Goal: Transaction & Acquisition: Purchase product/service

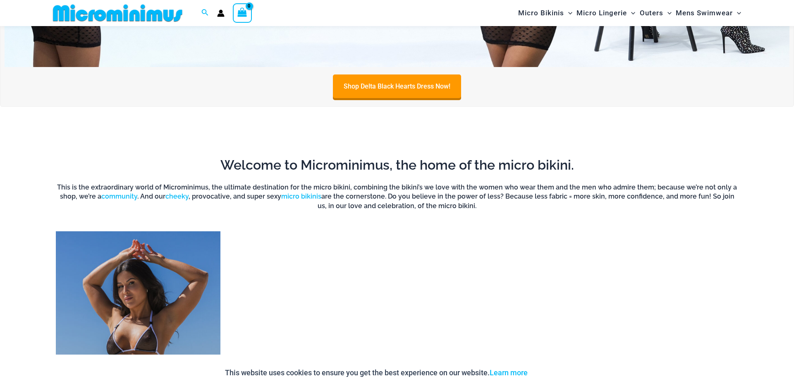
scroll to position [617, 0]
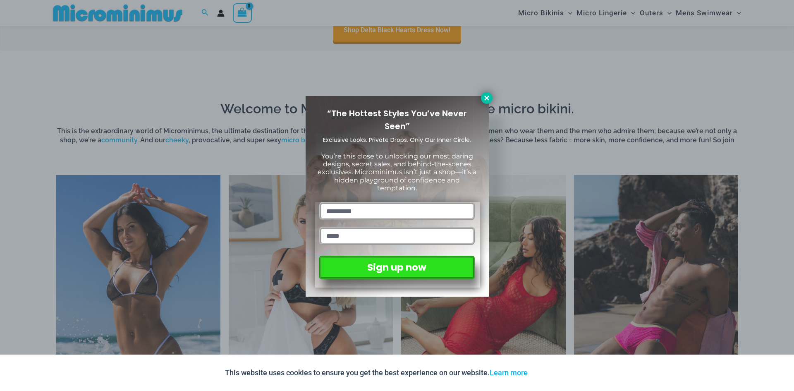
click at [483, 98] on icon at bounding box center [486, 97] width 7 height 7
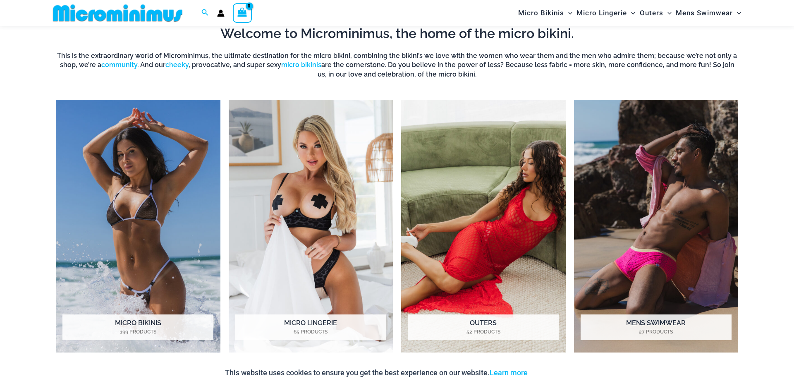
scroll to position [700, 0]
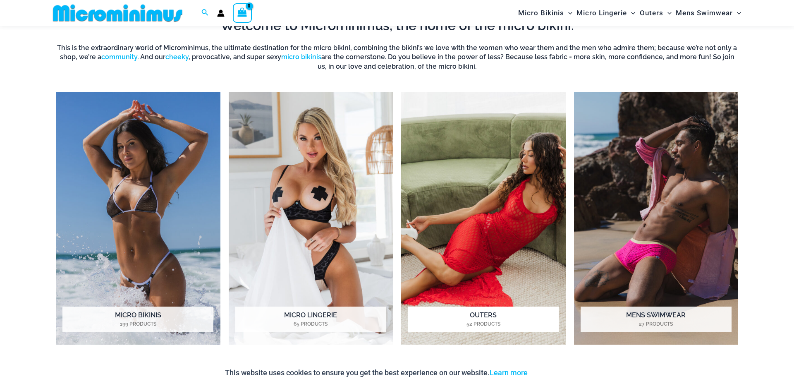
click at [513, 196] on img "Visit product category Outers" at bounding box center [483, 218] width 165 height 253
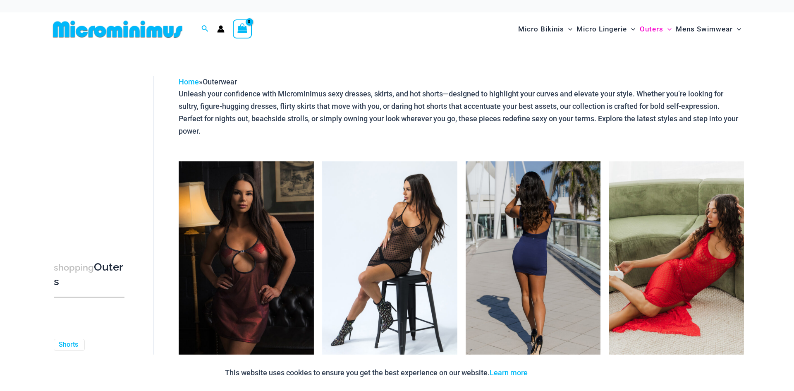
click at [523, 251] on img at bounding box center [533, 262] width 135 height 203
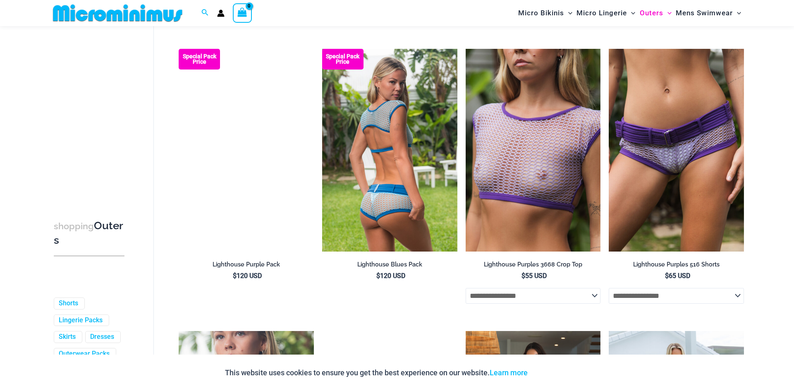
scroll to position [1516, 0]
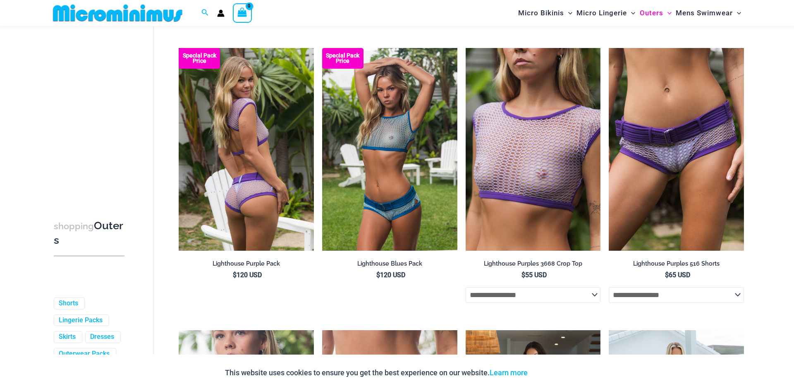
click at [250, 157] on img at bounding box center [246, 149] width 135 height 203
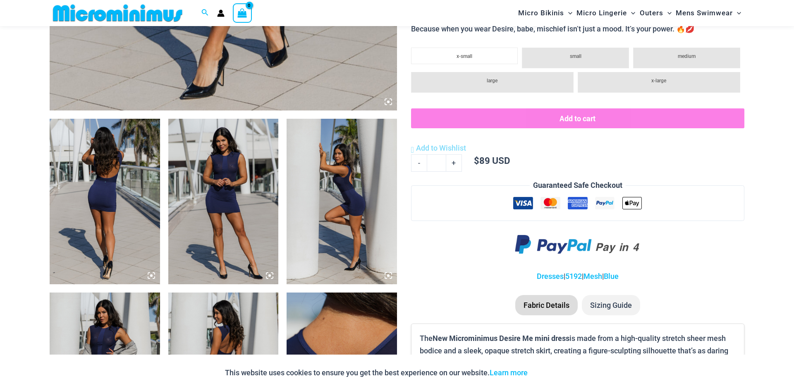
scroll to position [510, 0]
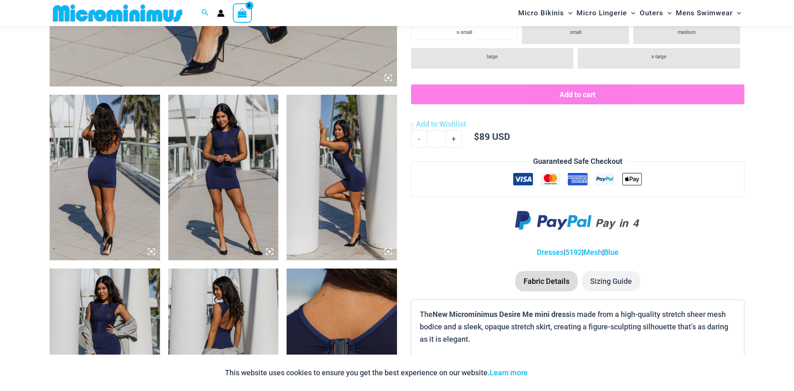
click at [131, 186] on img at bounding box center [105, 178] width 110 height 166
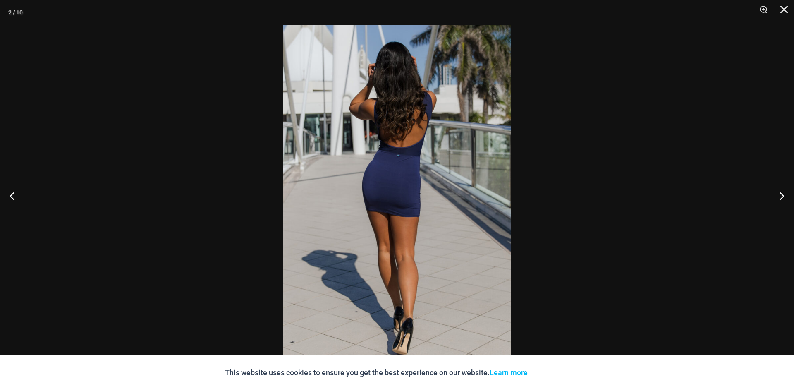
click at [410, 191] on img at bounding box center [397, 195] width 228 height 341
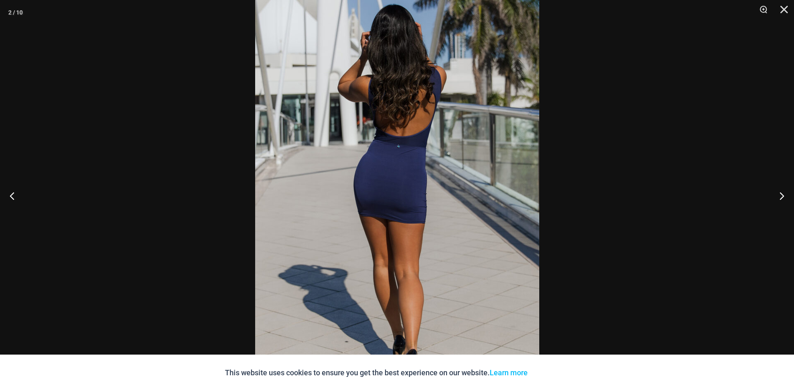
click at [407, 194] on img at bounding box center [397, 196] width 284 height 426
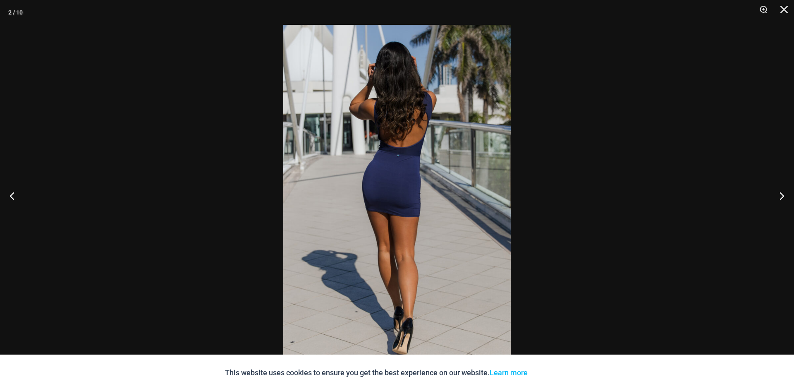
click at [407, 194] on img at bounding box center [397, 195] width 228 height 341
click at [406, 194] on img at bounding box center [397, 195] width 228 height 341
click at [405, 194] on img at bounding box center [397, 195] width 228 height 341
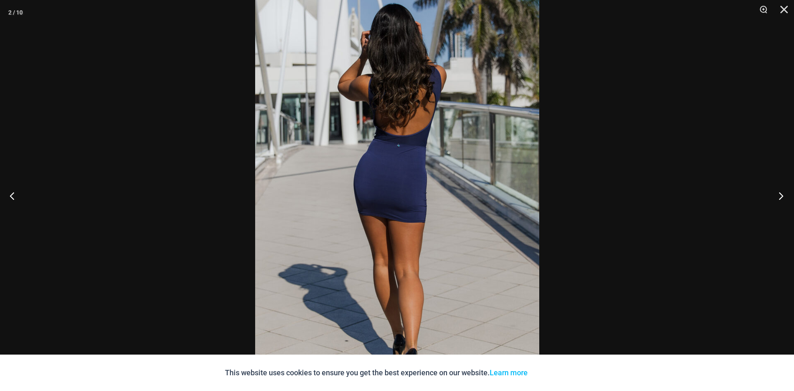
click at [779, 194] on button "Next" at bounding box center [778, 195] width 31 height 41
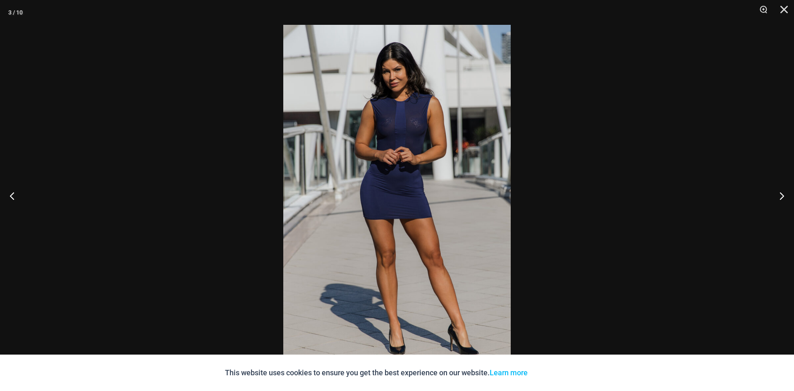
click at [391, 121] on img at bounding box center [397, 195] width 228 height 341
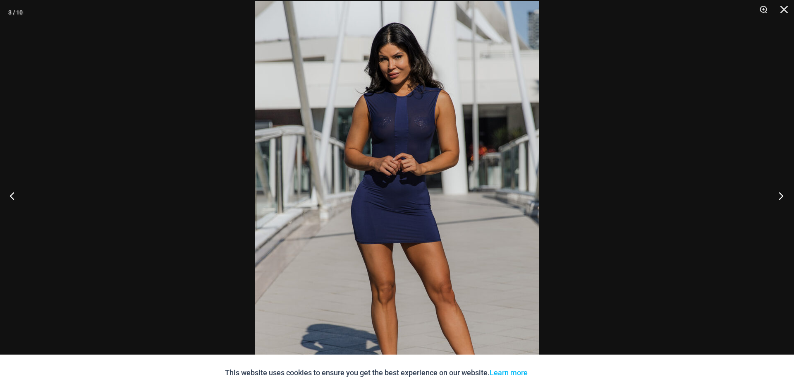
click at [780, 192] on button "Next" at bounding box center [778, 195] width 31 height 41
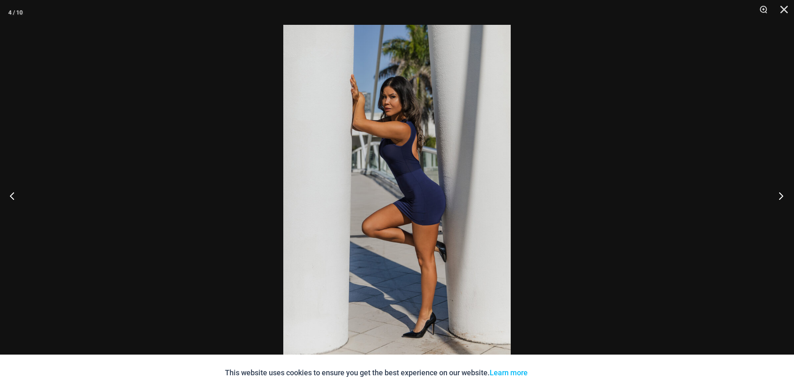
click at [780, 192] on button "Next" at bounding box center [778, 195] width 31 height 41
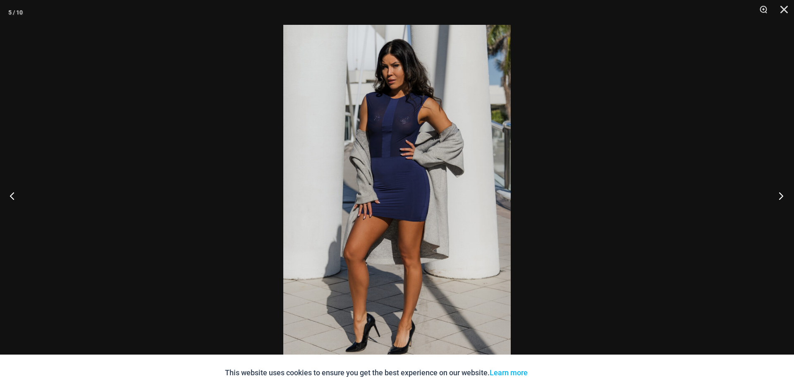
click at [780, 192] on button "Next" at bounding box center [778, 195] width 31 height 41
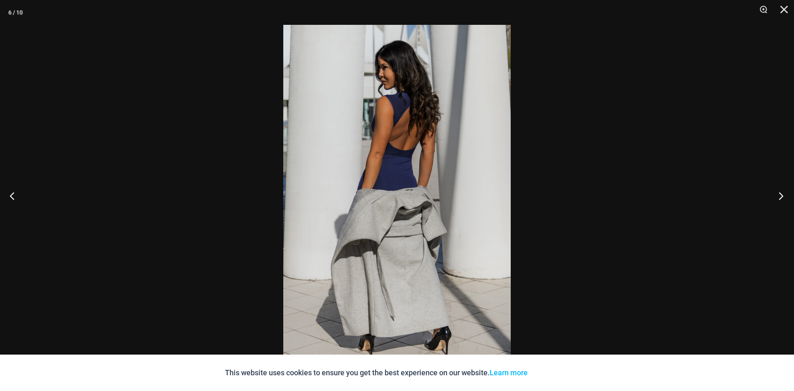
click at [780, 192] on button "Next" at bounding box center [778, 195] width 31 height 41
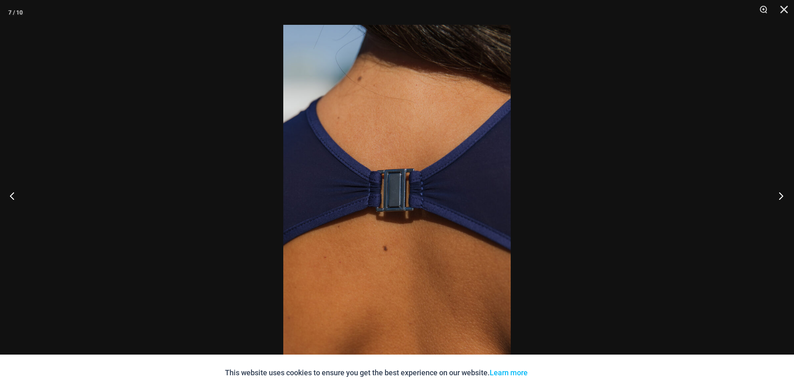
click at [780, 192] on button "Next" at bounding box center [778, 195] width 31 height 41
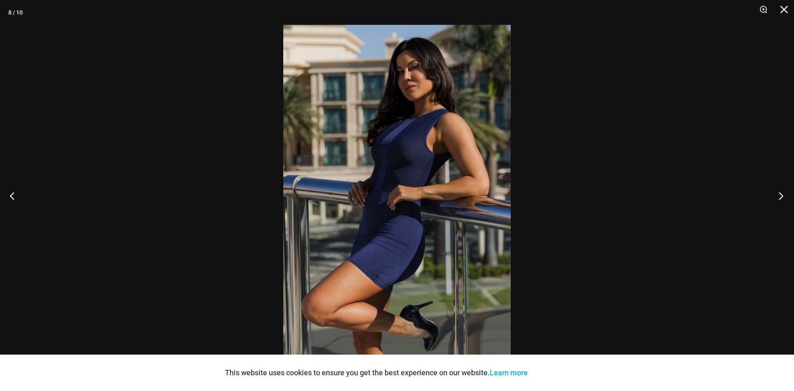
click at [780, 192] on button "Next" at bounding box center [778, 195] width 31 height 41
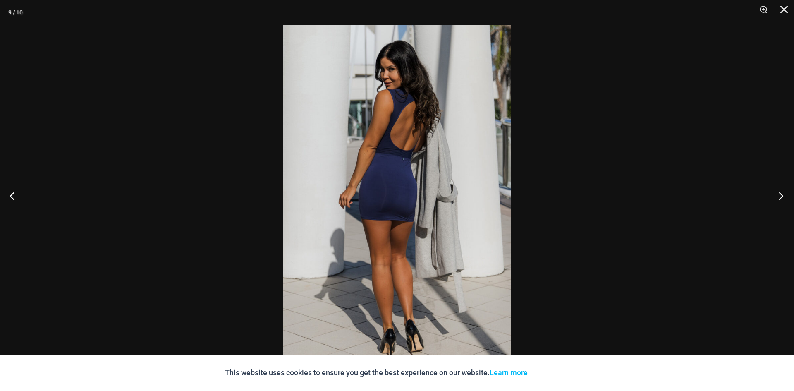
click at [779, 196] on button "Next" at bounding box center [778, 195] width 31 height 41
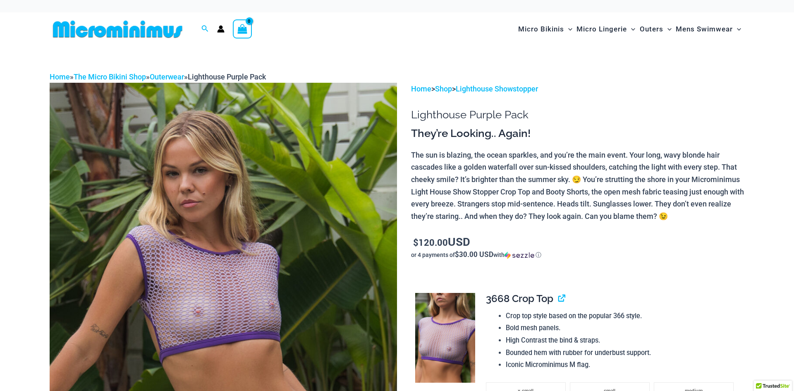
click at [272, 194] on img at bounding box center [224, 343] width 348 height 521
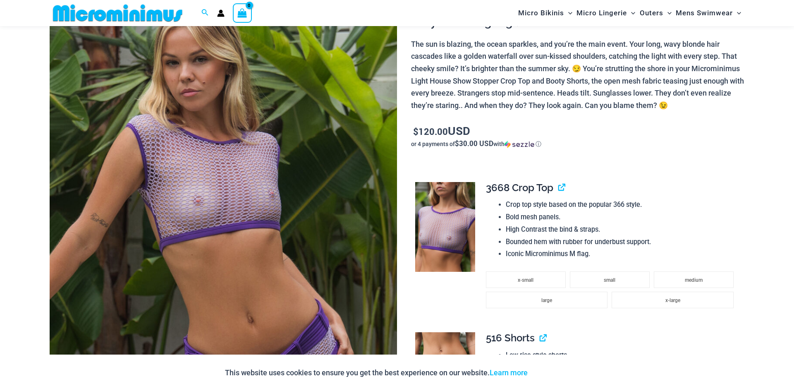
scroll to position [103, 0]
click at [272, 189] on img at bounding box center [224, 232] width 348 height 521
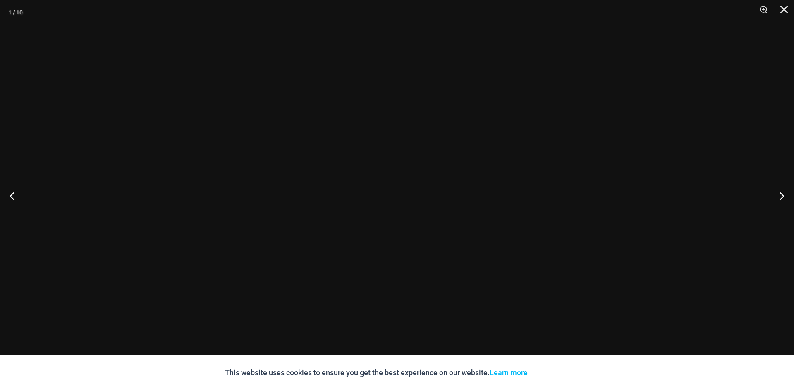
click at [272, 189] on div at bounding box center [397, 195] width 794 height 391
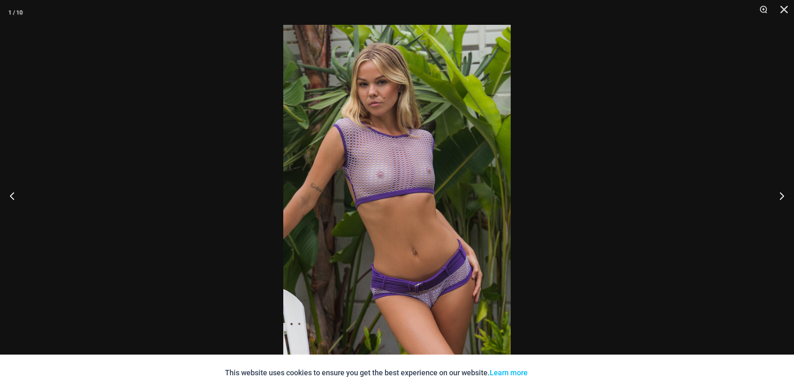
click at [371, 181] on img at bounding box center [397, 195] width 228 height 341
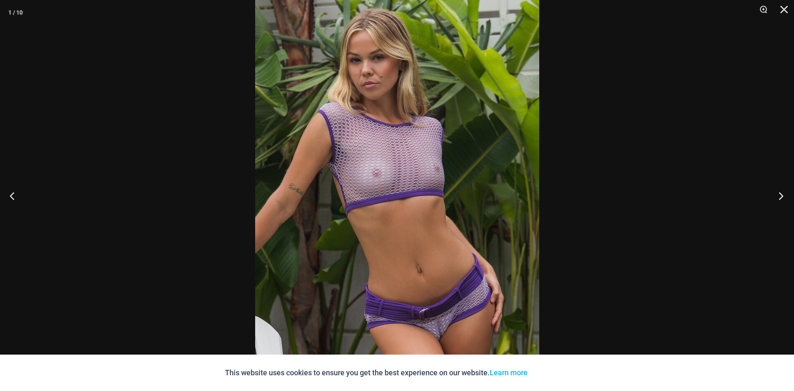
click at [781, 195] on button "Next" at bounding box center [778, 195] width 31 height 41
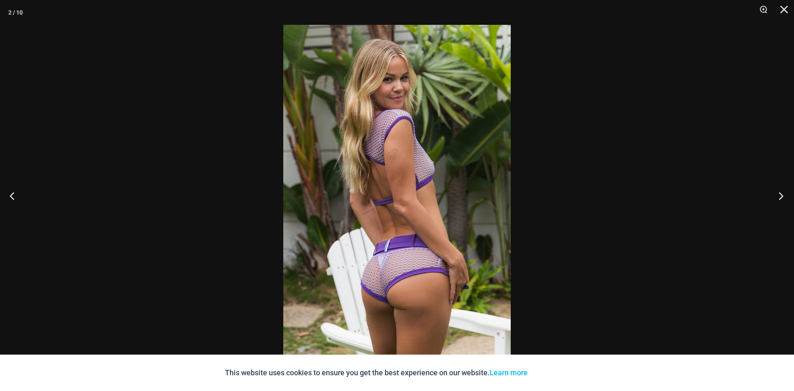
click at [780, 195] on button "Next" at bounding box center [778, 195] width 31 height 41
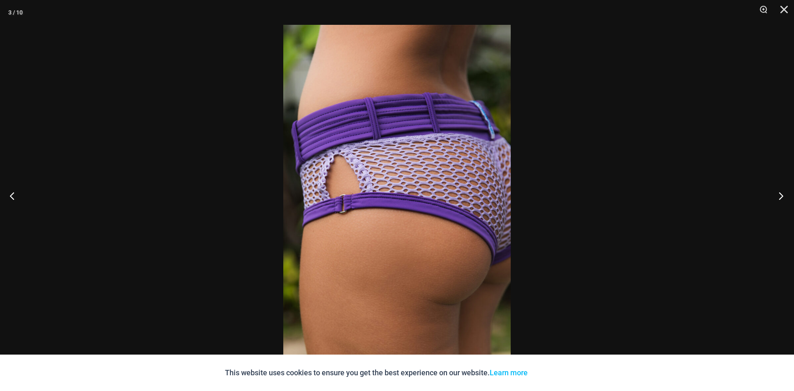
click at [780, 195] on button "Next" at bounding box center [778, 195] width 31 height 41
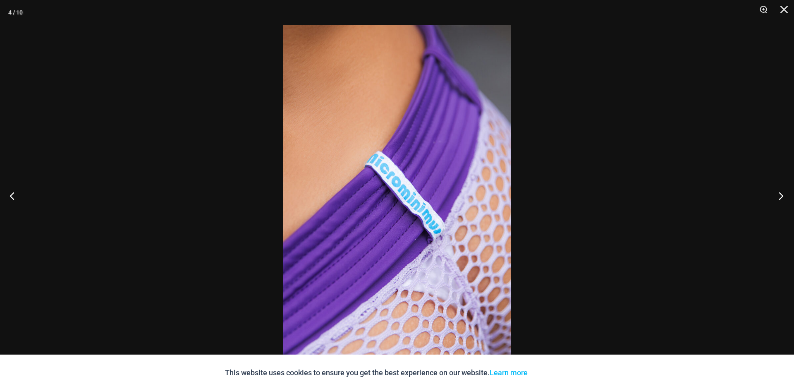
click at [781, 196] on button "Next" at bounding box center [778, 195] width 31 height 41
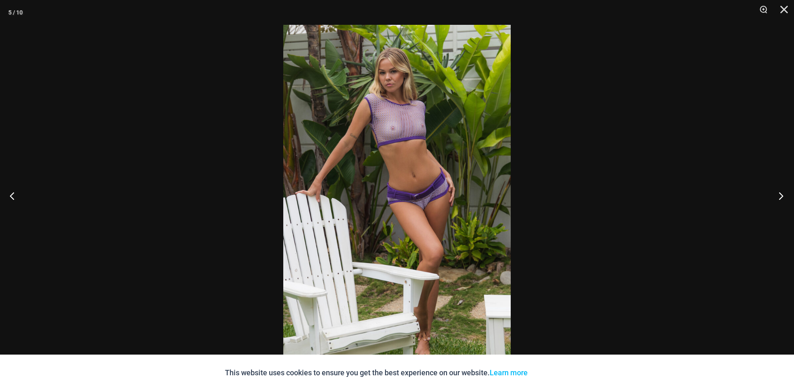
click at [780, 196] on button "Next" at bounding box center [778, 195] width 31 height 41
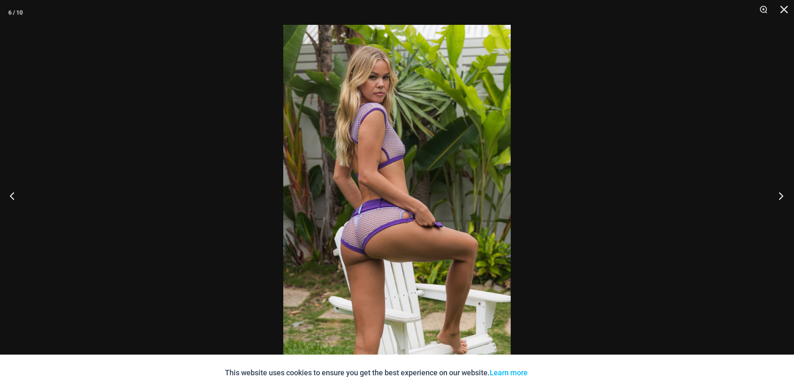
click at [780, 196] on button "Next" at bounding box center [778, 195] width 31 height 41
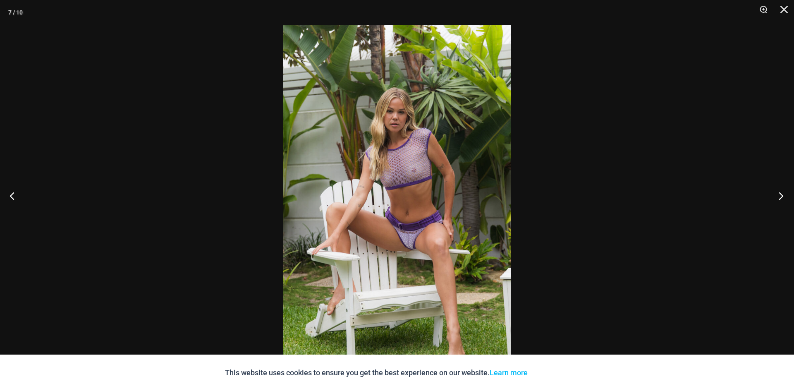
click at [780, 196] on button "Next" at bounding box center [778, 195] width 31 height 41
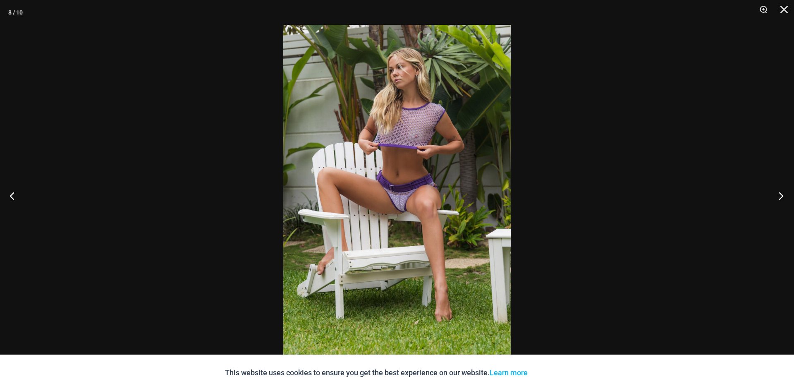
click at [780, 196] on button "Next" at bounding box center [778, 195] width 31 height 41
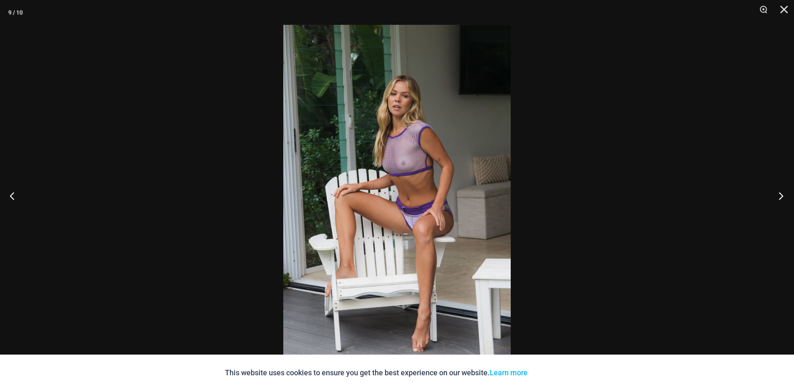
click at [780, 196] on button "Next" at bounding box center [778, 195] width 31 height 41
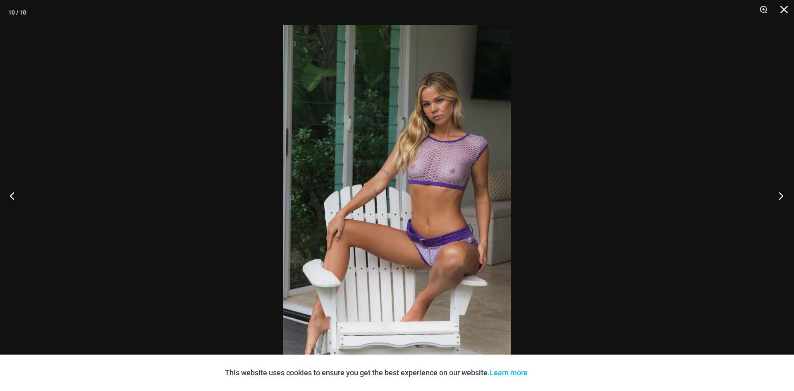
click at [780, 196] on button "Next" at bounding box center [778, 195] width 31 height 41
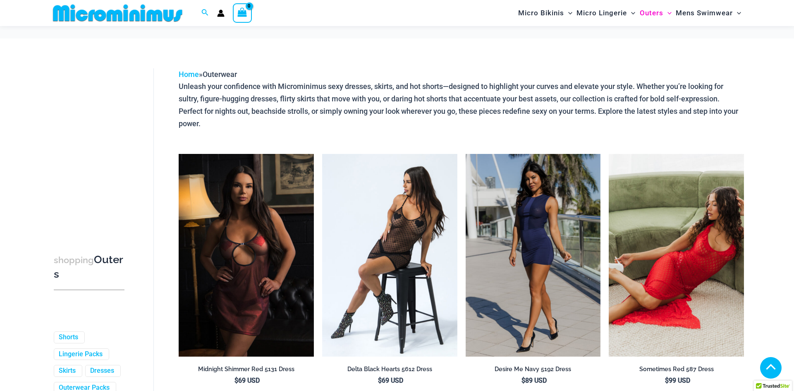
scroll to position [1695, 0]
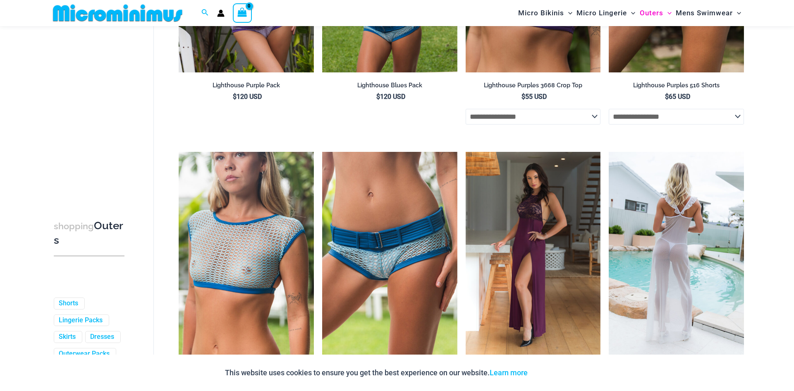
click at [663, 222] on img at bounding box center [676, 253] width 135 height 203
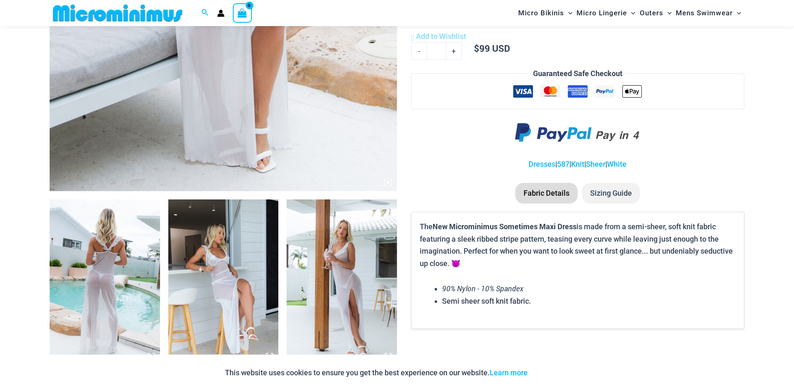
scroll to position [408, 0]
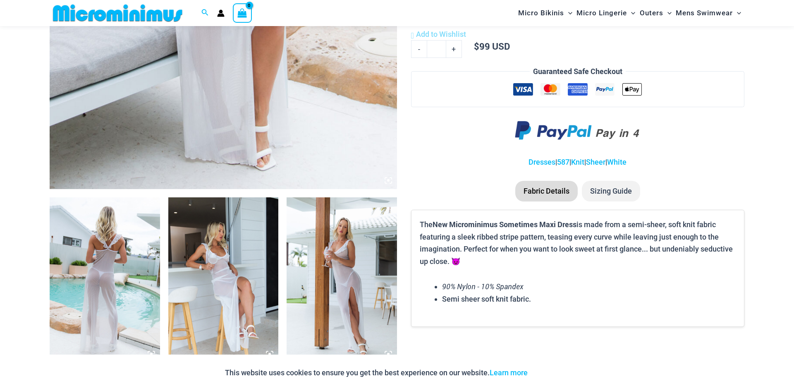
click at [233, 242] on img at bounding box center [223, 280] width 110 height 166
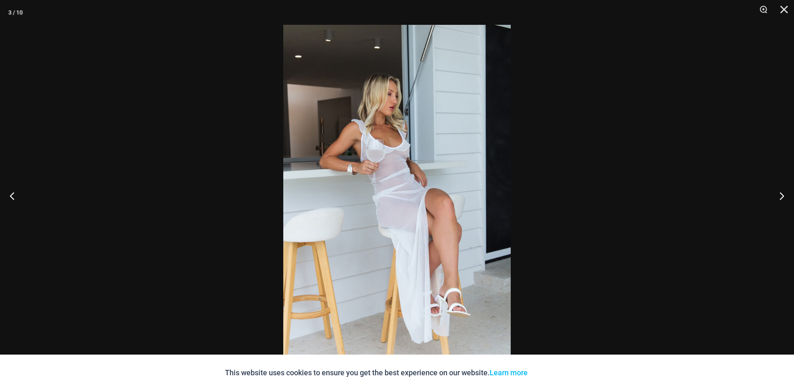
click at [399, 161] on img at bounding box center [397, 195] width 228 height 341
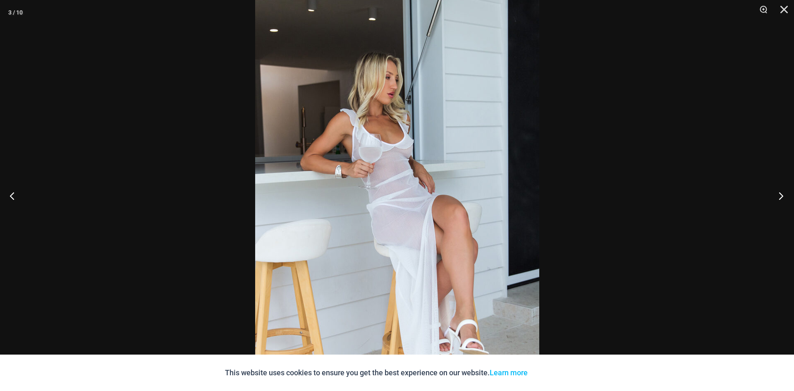
click at [782, 196] on button "Next" at bounding box center [778, 195] width 31 height 41
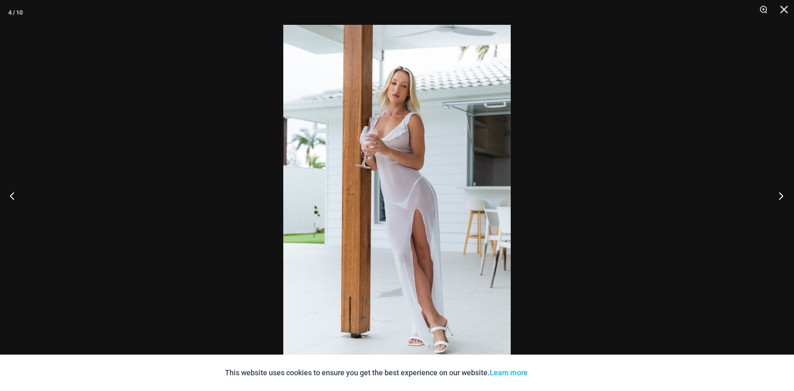
click at [781, 196] on button "Next" at bounding box center [778, 195] width 31 height 41
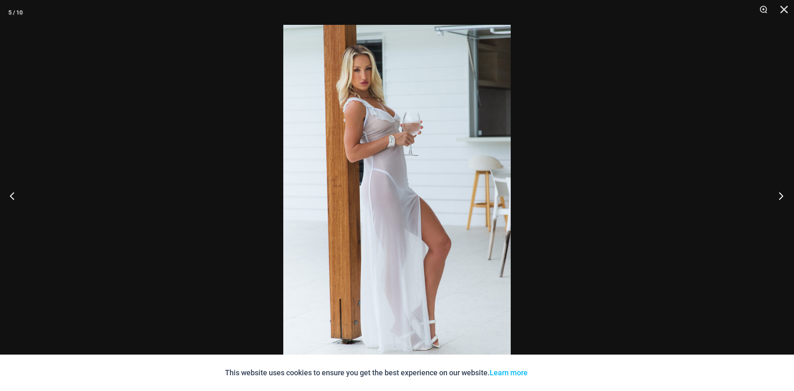
click at [781, 196] on button "Next" at bounding box center [778, 195] width 31 height 41
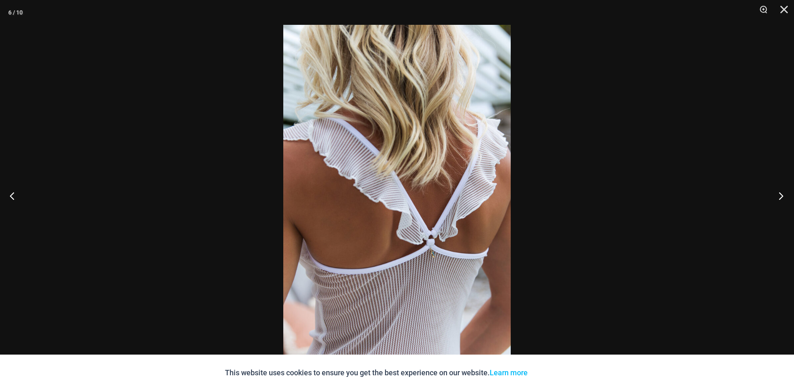
click at [781, 196] on button "Next" at bounding box center [778, 195] width 31 height 41
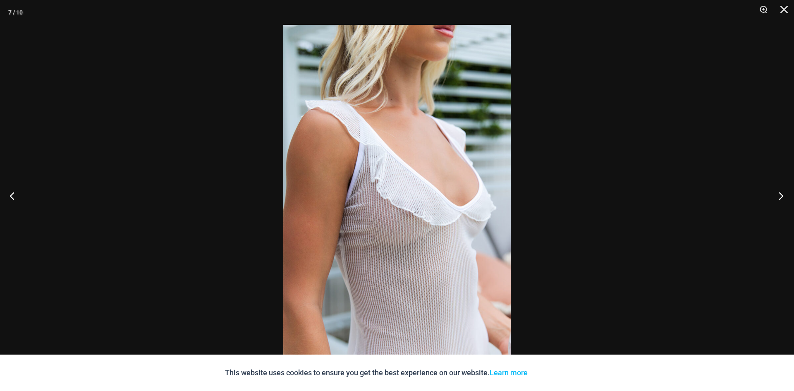
click at [781, 196] on button "Next" at bounding box center [778, 195] width 31 height 41
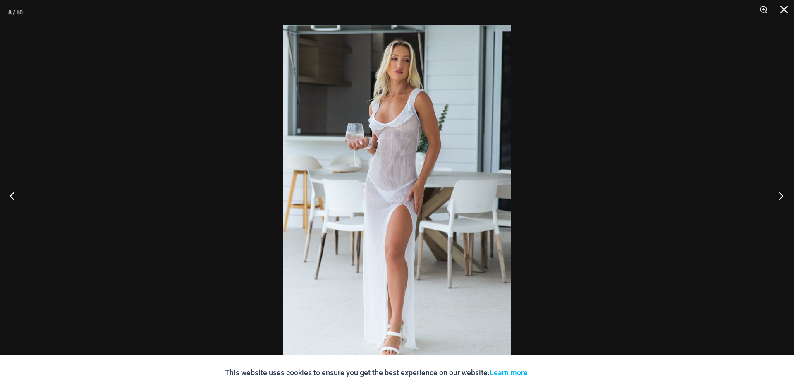
click at [781, 196] on button "Next" at bounding box center [778, 195] width 31 height 41
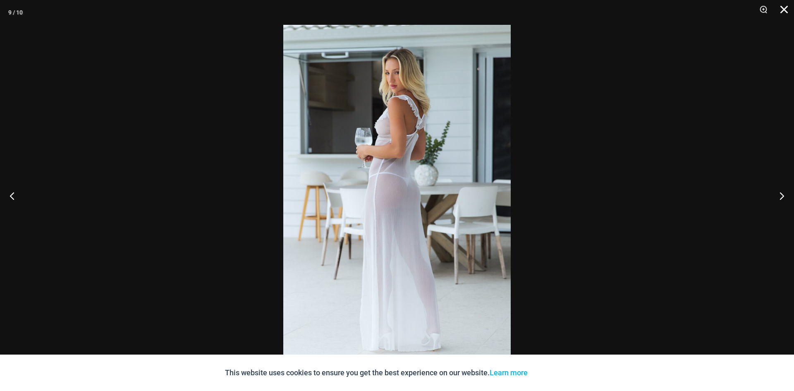
click at [785, 11] on button "Close" at bounding box center [781, 12] width 21 height 25
